Goal: Task Accomplishment & Management: Complete application form

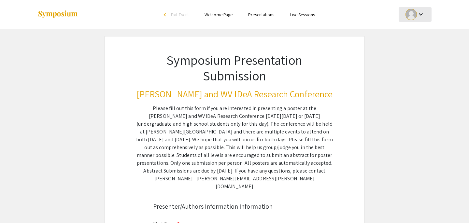
click at [419, 7] on div "keyboard_arrow_down" at bounding box center [415, 14] width 22 height 15
click at [412, 34] on button "My Account" at bounding box center [419, 32] width 40 height 16
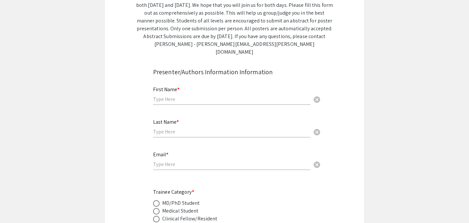
scroll to position [135, 0]
click at [175, 95] on input "text" at bounding box center [231, 98] width 157 height 7
type input "[PERSON_NAME]"
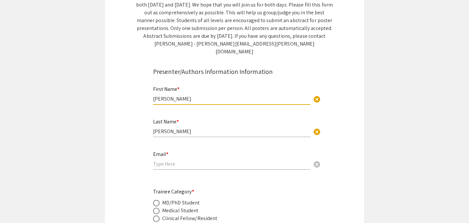
click at [163, 161] on input "email" at bounding box center [231, 164] width 157 height 7
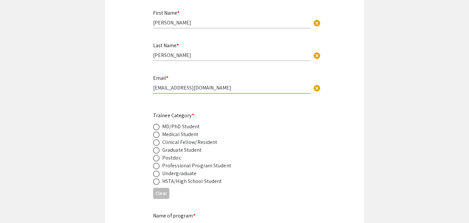
scroll to position [219, 0]
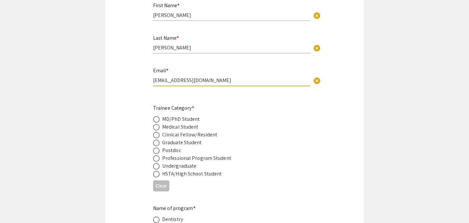
type input "[EMAIL_ADDRESS][DOMAIN_NAME]"
click at [154, 155] on span at bounding box center [156, 158] width 7 height 7
click at [154, 155] on input "radio" at bounding box center [156, 158] width 7 height 7
radio input "true"
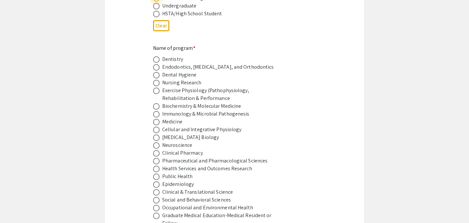
scroll to position [379, 0]
click at [155, 150] on span at bounding box center [156, 153] width 7 height 7
click at [155, 150] on input "radio" at bounding box center [156, 153] width 7 height 7
radio input "true"
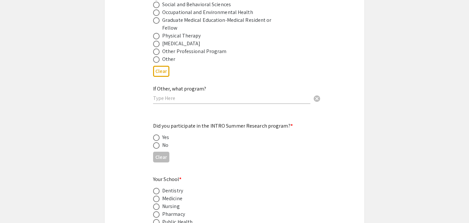
scroll to position [576, 0]
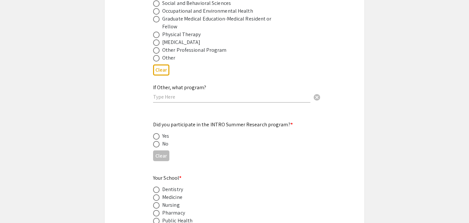
click at [153, 141] on span at bounding box center [156, 144] width 7 height 7
click at [153, 141] on input "radio" at bounding box center [156, 144] width 7 height 7
radio input "true"
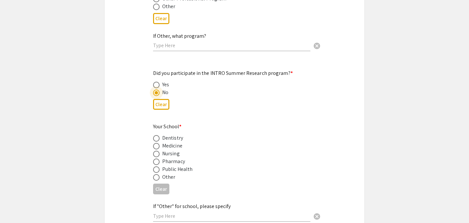
scroll to position [647, 0]
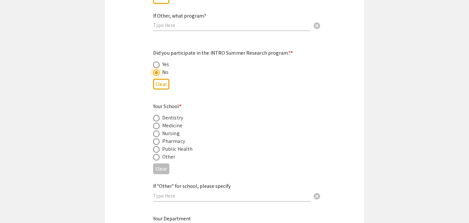
click at [156, 139] on span at bounding box center [156, 141] width 7 height 7
click at [156, 139] on input "radio" at bounding box center [156, 141] width 7 height 7
radio input "true"
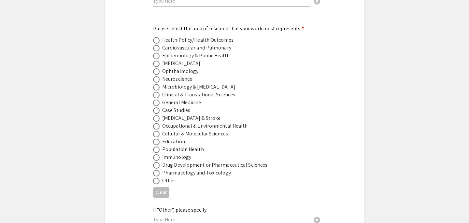
scroll to position [874, 0]
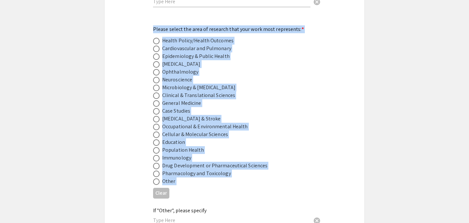
drag, startPoint x: 152, startPoint y: 23, endPoint x: 230, endPoint y: 183, distance: 178.3
click at [230, 183] on div "Symposium Presentation Submission [PERSON_NAME] and WV IDeA Research Conference…" at bounding box center [234, 60] width 261 height 1797
copy app-form-preview-multi-select-field "Please select the area of research that your work most represents: * Health Pol…"
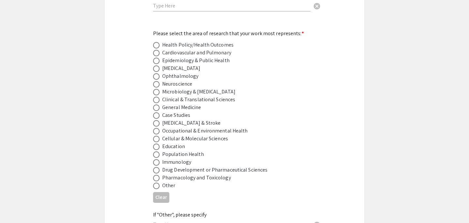
click at [270, 90] on div "Microbiology & [MEDICAL_DATA]" at bounding box center [229, 92] width 152 height 8
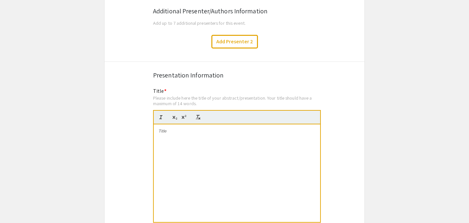
scroll to position [1126, 0]
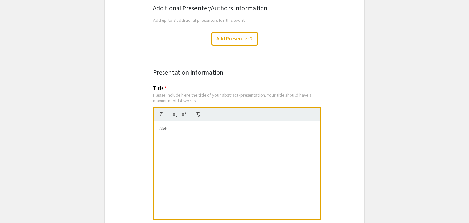
click at [209, 141] on div at bounding box center [237, 171] width 166 height 98
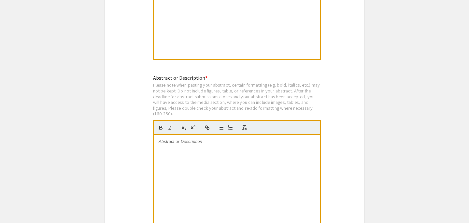
scroll to position [1285, 0]
click at [227, 150] on div at bounding box center [237, 184] width 166 height 98
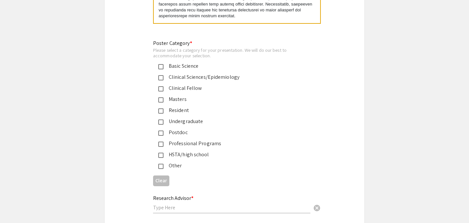
scroll to position [1496, 0]
click at [164, 139] on div "Professional Programs" at bounding box center [232, 143] width 137 height 8
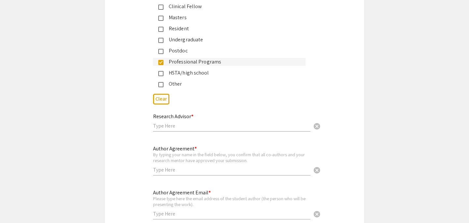
scroll to position [1577, 0]
click at [177, 125] on input "text" at bounding box center [231, 125] width 157 height 7
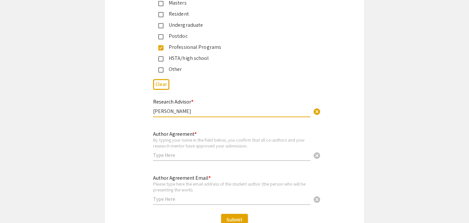
scroll to position [1591, 0]
type input "[PERSON_NAME]"
click at [170, 152] on input "text" at bounding box center [231, 155] width 157 height 7
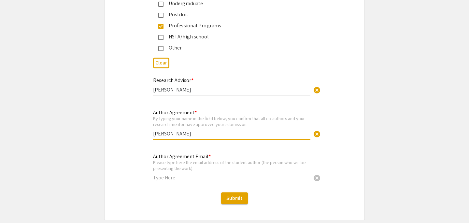
scroll to position [1613, 0]
type input "[PERSON_NAME]"
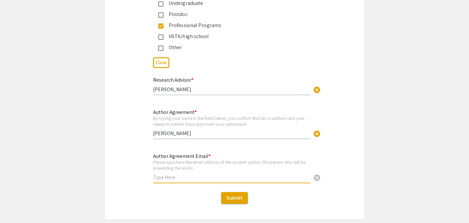
click at [164, 174] on input "text" at bounding box center [231, 177] width 157 height 7
type input "[EMAIL_ADDRESS][DOMAIN_NAME]"
click at [251, 72] on div "Research Advisor * [PERSON_NAME] cancel" at bounding box center [231, 83] width 157 height 25
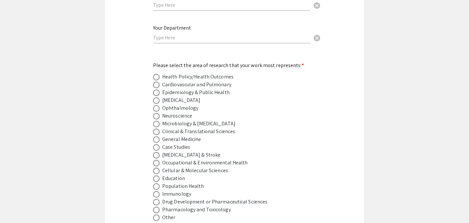
scroll to position [838, 0]
click at [156, 183] on mat-radio-button at bounding box center [157, 187] width 9 height 8
click at [156, 184] on span at bounding box center [156, 187] width 7 height 7
click at [156, 184] on input "radio" at bounding box center [156, 187] width 7 height 7
radio input "true"
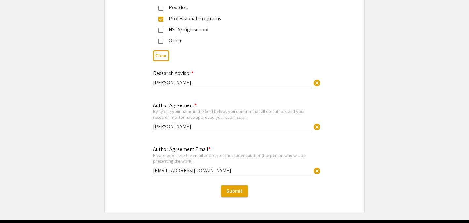
scroll to position [1623, 0]
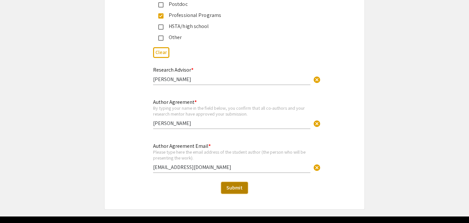
click at [237, 184] on span "Submit" at bounding box center [234, 187] width 16 height 7
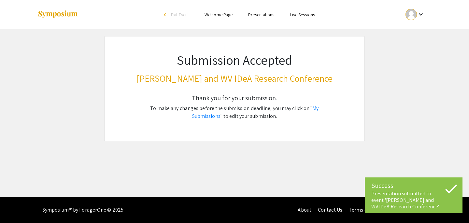
scroll to position [0, 0]
